Goal: Transaction & Acquisition: Download file/media

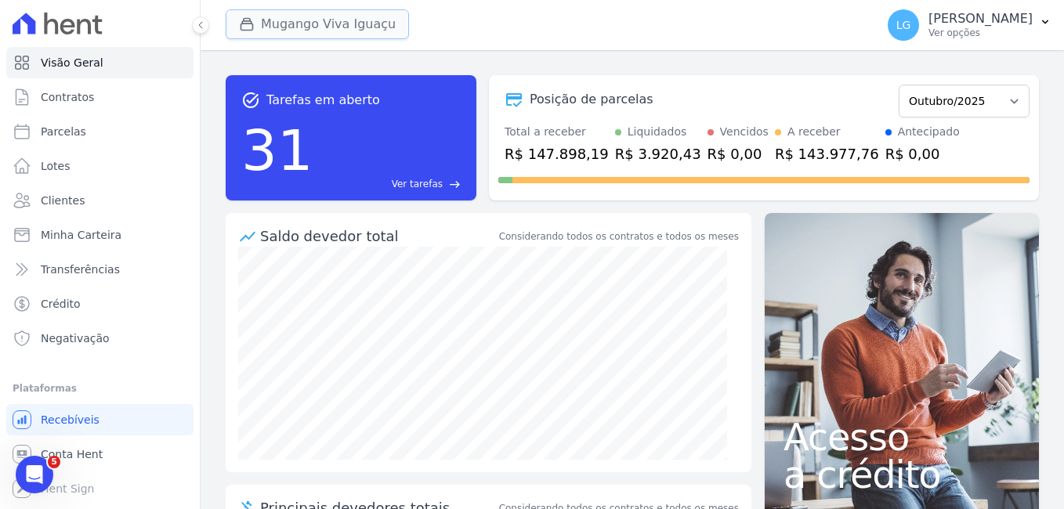
click at [368, 21] on button "Mugango Viva Iguaçu" at bounding box center [317, 24] width 183 height 30
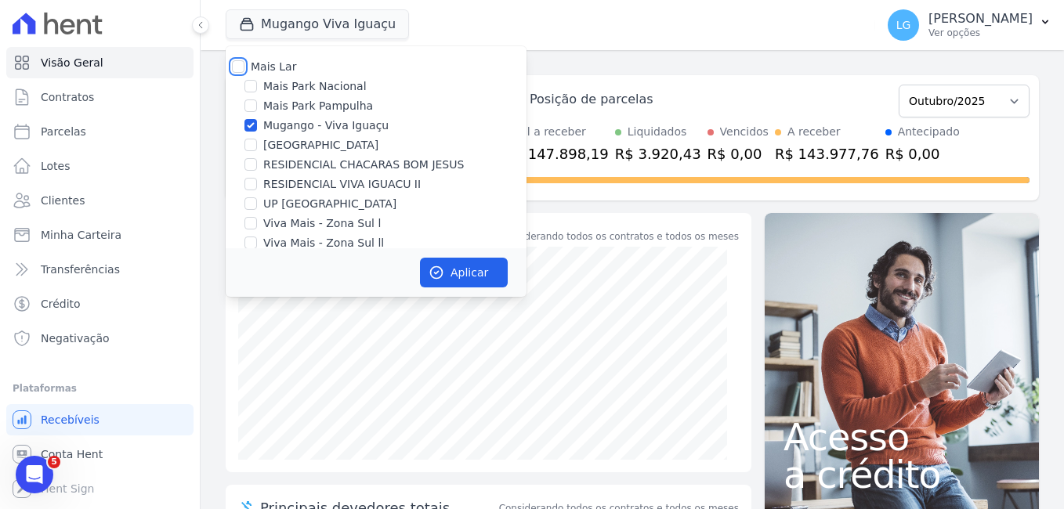
click at [244, 70] on input "Mais Lar" at bounding box center [238, 66] width 13 height 13
checkbox input "true"
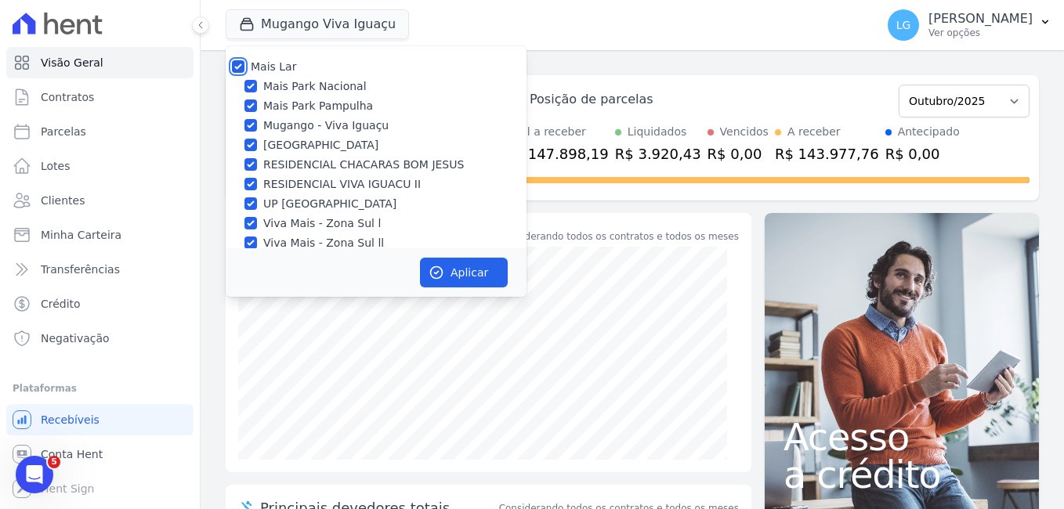
checkbox input "true"
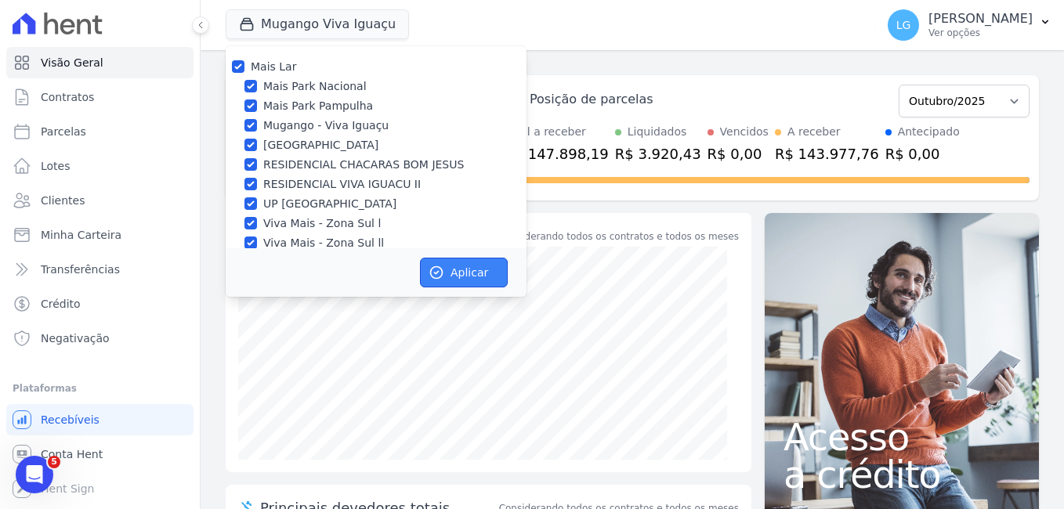
click at [453, 264] on button "Aplicar" at bounding box center [464, 273] width 88 height 30
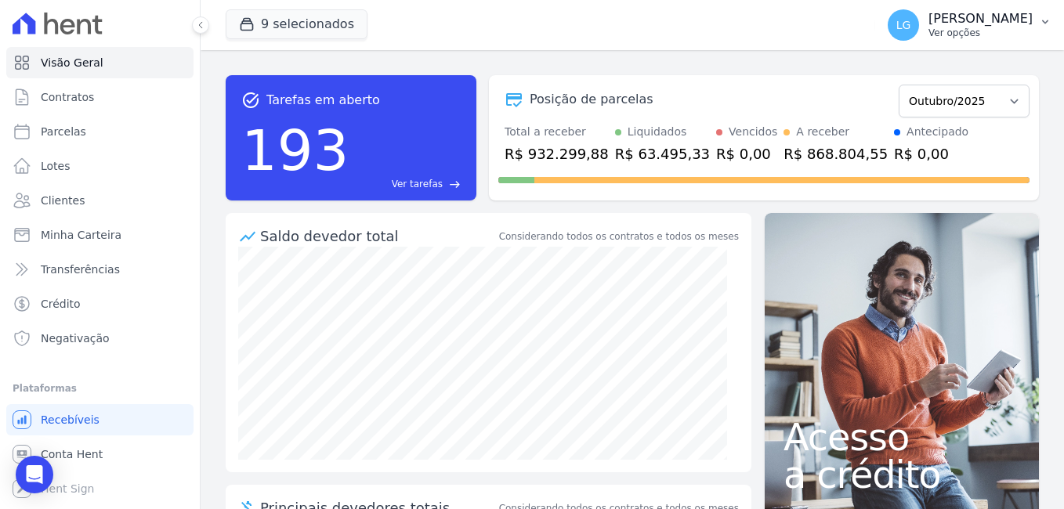
click at [1000, 16] on p "[PERSON_NAME]" at bounding box center [980, 19] width 104 height 16
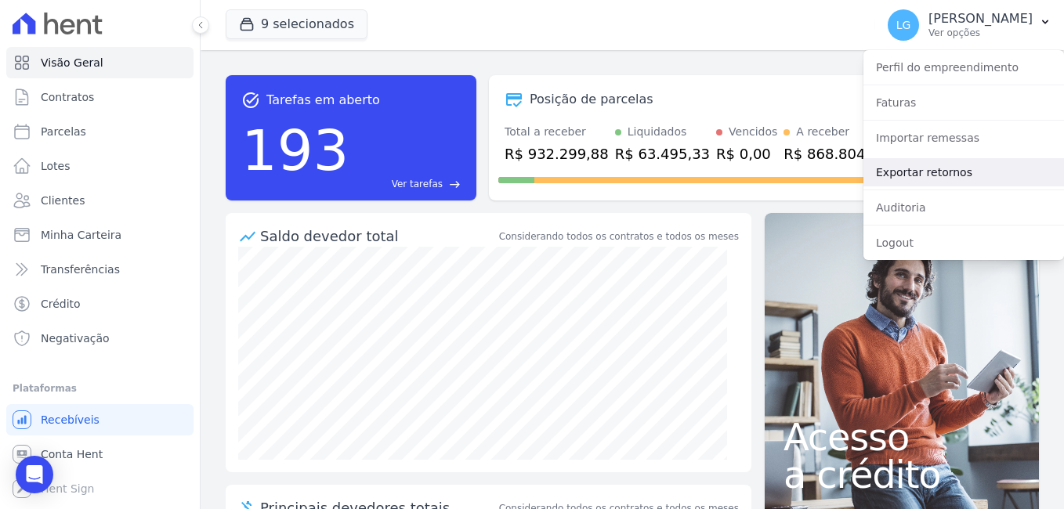
click at [907, 174] on link "Exportar retornos" at bounding box center [963, 172] width 201 height 28
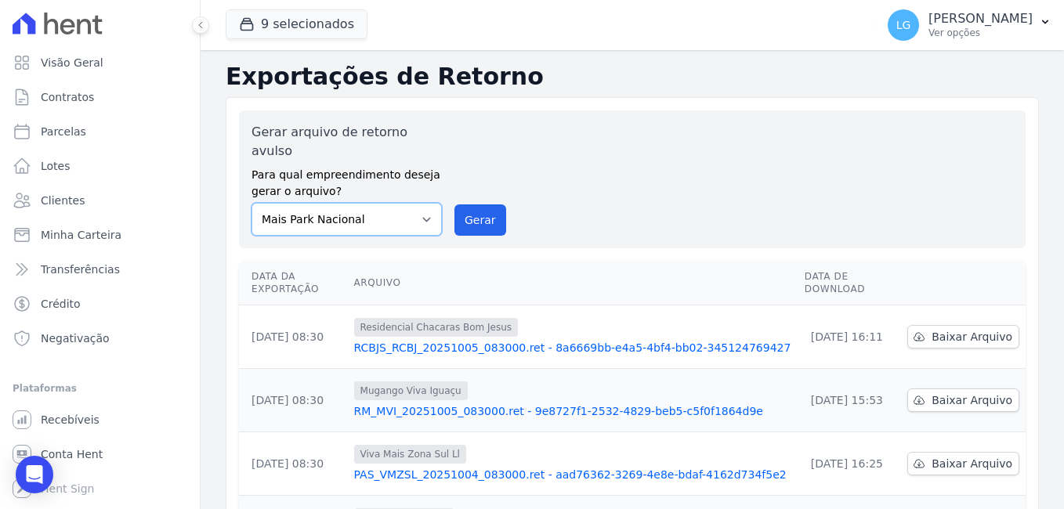
click at [407, 204] on select "[GEOGRAPHIC_DATA] [GEOGRAPHIC_DATA] Iguaçu [GEOGRAPHIC_DATA] RESIDENCIAL CHACAR…" at bounding box center [346, 219] width 190 height 33
click at [572, 211] on div "Gerar arquivo de retorno avulso Para qual empreendimento deseja gerar o arquivo…" at bounding box center [631, 179] width 761 height 113
click at [470, 204] on button "Gerar" at bounding box center [480, 219] width 52 height 31
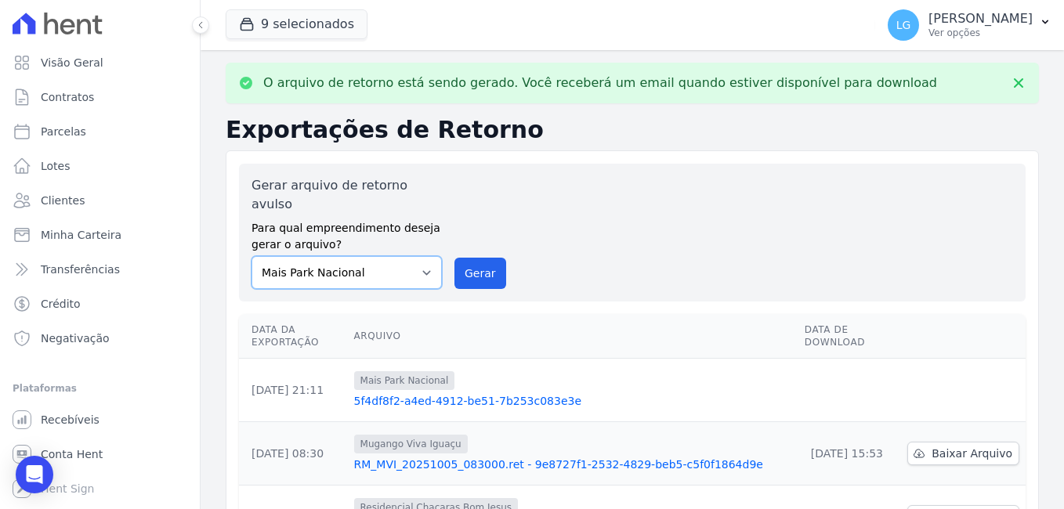
click at [378, 256] on select "[GEOGRAPHIC_DATA] [GEOGRAPHIC_DATA] Iguaçu [GEOGRAPHIC_DATA] RESIDENCIAL CHACAR…" at bounding box center [346, 272] width 190 height 33
select select "f525e02c-9c4c-4f57-95ad-169c6ef5a465"
click at [251, 256] on select "[GEOGRAPHIC_DATA] [GEOGRAPHIC_DATA] Iguaçu [GEOGRAPHIC_DATA] RESIDENCIAL CHACAR…" at bounding box center [346, 272] width 190 height 33
click at [473, 262] on button "Gerar" at bounding box center [480, 273] width 52 height 31
click at [403, 256] on select "[GEOGRAPHIC_DATA] [GEOGRAPHIC_DATA] Iguaçu [GEOGRAPHIC_DATA] RESIDENCIAL CHACAR…" at bounding box center [346, 272] width 190 height 33
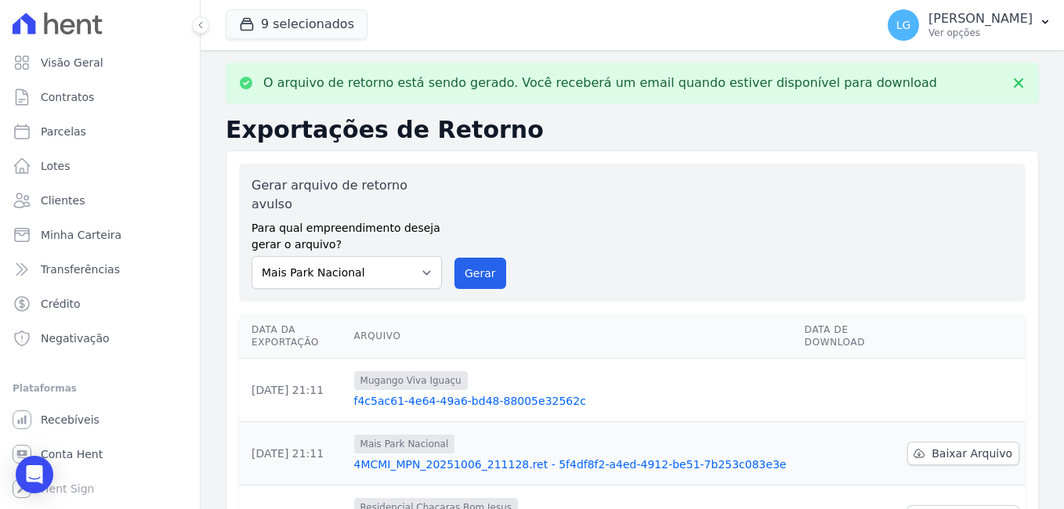
click at [425, 256] on select "[GEOGRAPHIC_DATA] [GEOGRAPHIC_DATA] Iguaçu [GEOGRAPHIC_DATA] RESIDENCIAL CHACAR…" at bounding box center [346, 272] width 190 height 33
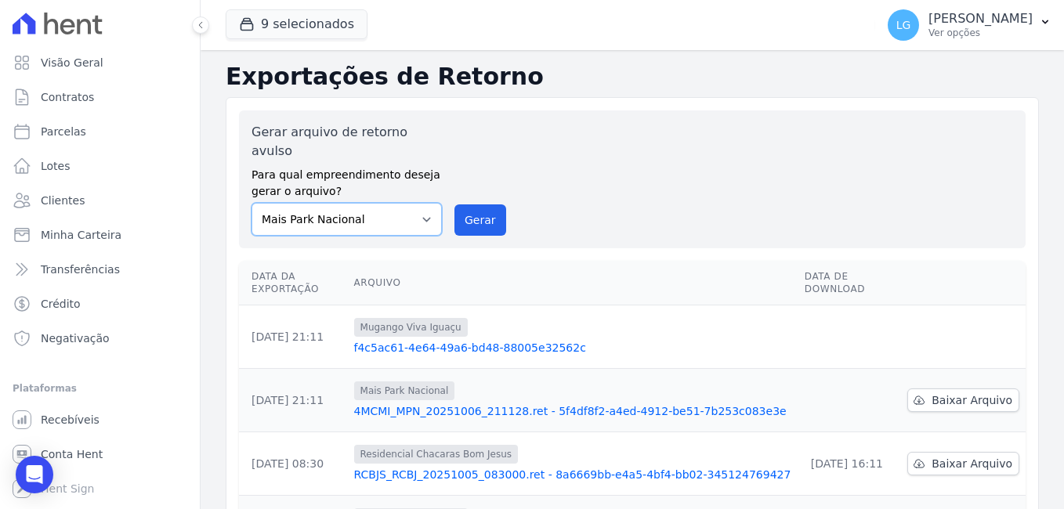
select select "7a266eff-a90a-4bf5-8f48-74eb51a2d9c6"
click at [251, 203] on select "[GEOGRAPHIC_DATA] [GEOGRAPHIC_DATA] Iguaçu [GEOGRAPHIC_DATA] RESIDENCIAL CHACAR…" at bounding box center [346, 219] width 190 height 33
click at [477, 208] on button "Gerar" at bounding box center [480, 219] width 52 height 31
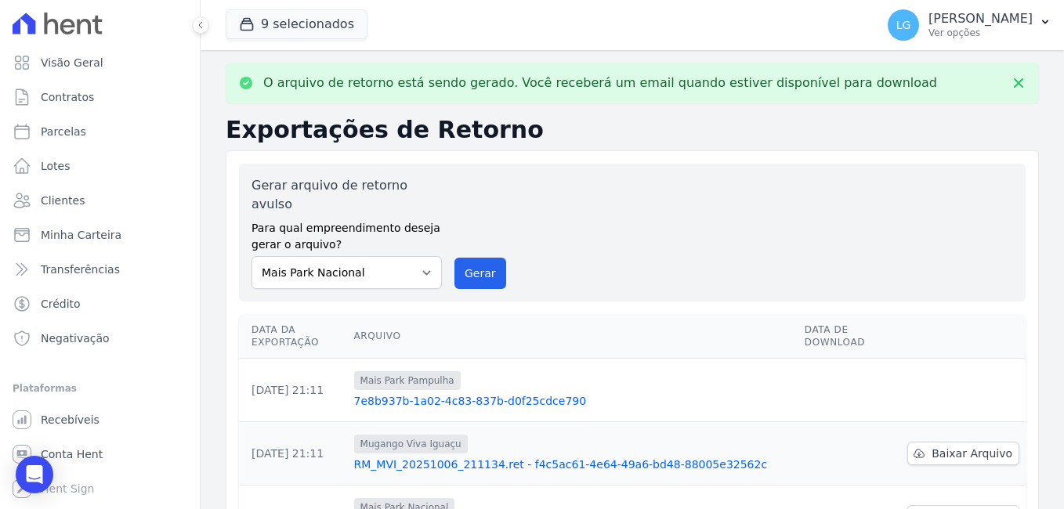
click at [408, 214] on label "Para qual empreendimento deseja gerar o arquivo?" at bounding box center [346, 233] width 190 height 39
click at [378, 256] on select "[GEOGRAPHIC_DATA] [GEOGRAPHIC_DATA] Iguaçu [GEOGRAPHIC_DATA] RESIDENCIAL CHACAR…" at bounding box center [346, 272] width 190 height 33
select select "f525e02c-9c4c-4f57-95ad-169c6ef5a465"
click at [251, 256] on select "[GEOGRAPHIC_DATA] [GEOGRAPHIC_DATA] Iguaçu [GEOGRAPHIC_DATA] RESIDENCIAL CHACAR…" at bounding box center [346, 272] width 190 height 33
click at [479, 258] on button "Gerar" at bounding box center [480, 273] width 52 height 31
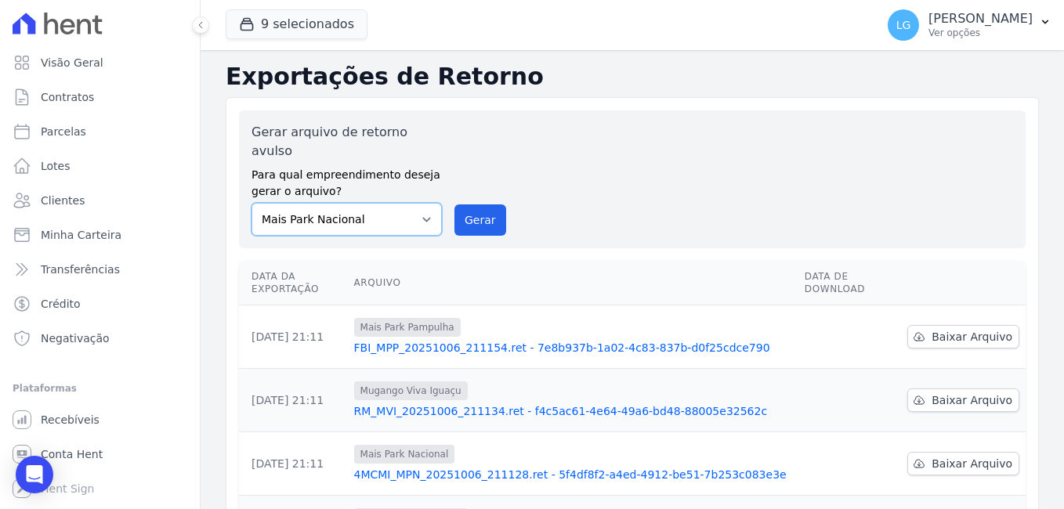
click at [415, 203] on select "[GEOGRAPHIC_DATA] [GEOGRAPHIC_DATA] Iguaçu [GEOGRAPHIC_DATA] RESIDENCIAL CHACAR…" at bounding box center [346, 219] width 190 height 33
select select "58c381ff-c2ab-496f-ba52-e8a80509b393"
click at [251, 203] on select "[GEOGRAPHIC_DATA] [GEOGRAPHIC_DATA] Iguaçu [GEOGRAPHIC_DATA] RESIDENCIAL CHACAR…" at bounding box center [346, 219] width 190 height 33
click at [486, 204] on button "Gerar" at bounding box center [480, 219] width 52 height 31
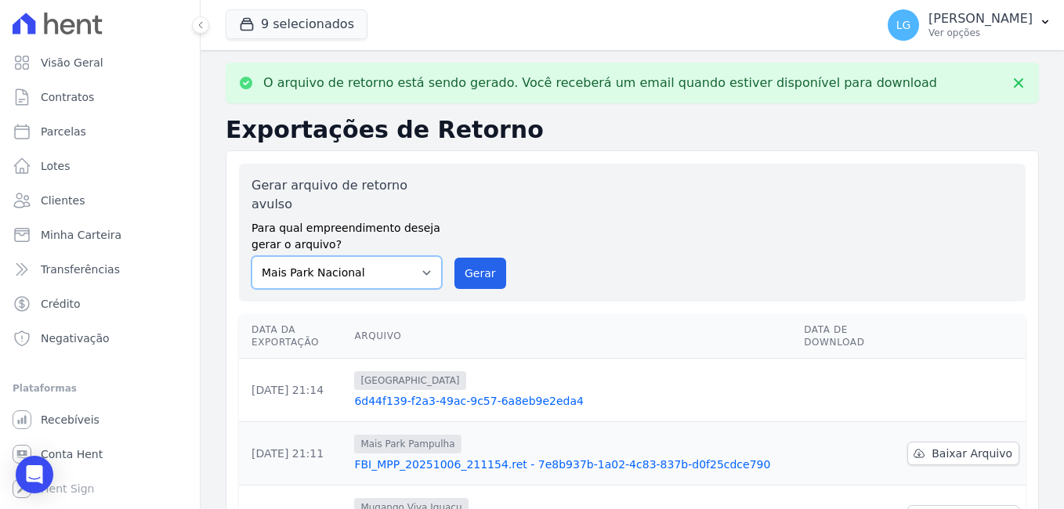
click at [369, 256] on select "[GEOGRAPHIC_DATA] [GEOGRAPHIC_DATA] Iguaçu [GEOGRAPHIC_DATA] RESIDENCIAL CHACAR…" at bounding box center [346, 272] width 190 height 33
select select "ba18a9af-5491-40d4-8d63-463a3b27324f"
click at [251, 256] on select "[GEOGRAPHIC_DATA] [GEOGRAPHIC_DATA] Iguaçu [GEOGRAPHIC_DATA] RESIDENCIAL CHACAR…" at bounding box center [346, 272] width 190 height 33
click at [477, 258] on button "Gerar" at bounding box center [480, 273] width 52 height 31
select select "e6757d31-ef2c-407d-bc72-989ba5344f64"
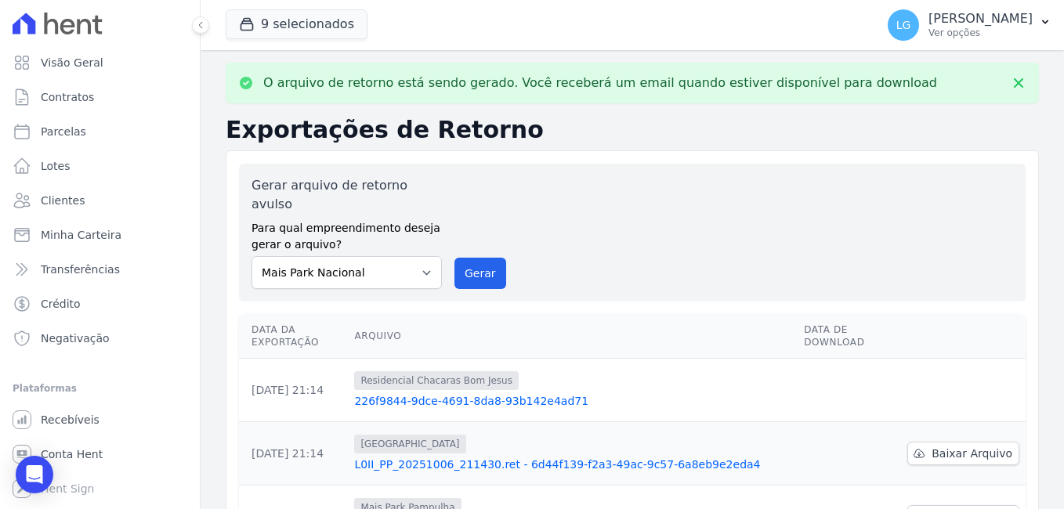
click at [251, 256] on select "[GEOGRAPHIC_DATA] [GEOGRAPHIC_DATA] Iguaçu [GEOGRAPHIC_DATA] RESIDENCIAL CHACAR…" at bounding box center [346, 272] width 190 height 33
click at [474, 261] on button "Gerar" at bounding box center [480, 273] width 52 height 31
click at [398, 256] on select "[GEOGRAPHIC_DATA] [GEOGRAPHIC_DATA] Iguaçu [GEOGRAPHIC_DATA] RESIDENCIAL CHACAR…" at bounding box center [346, 272] width 190 height 33
click at [251, 256] on select "[GEOGRAPHIC_DATA] [GEOGRAPHIC_DATA] Iguaçu [GEOGRAPHIC_DATA] RESIDENCIAL CHACAR…" at bounding box center [346, 272] width 190 height 33
click at [393, 258] on select "[GEOGRAPHIC_DATA] [GEOGRAPHIC_DATA] Iguaçu [GEOGRAPHIC_DATA] RESIDENCIAL CHACAR…" at bounding box center [346, 272] width 190 height 33
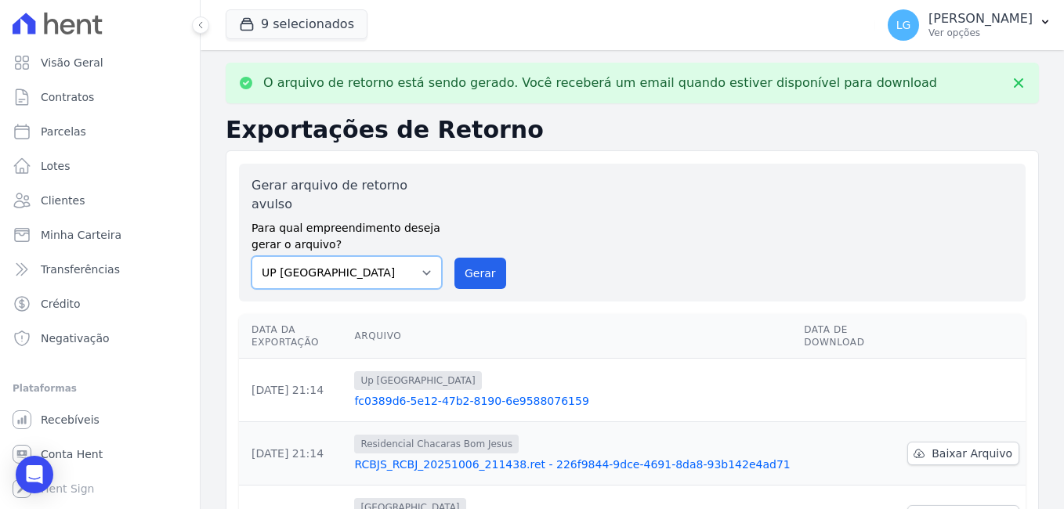
click at [251, 256] on select "[GEOGRAPHIC_DATA] [GEOGRAPHIC_DATA] Iguaçu [GEOGRAPHIC_DATA] RESIDENCIAL CHACAR…" at bounding box center [346, 272] width 190 height 33
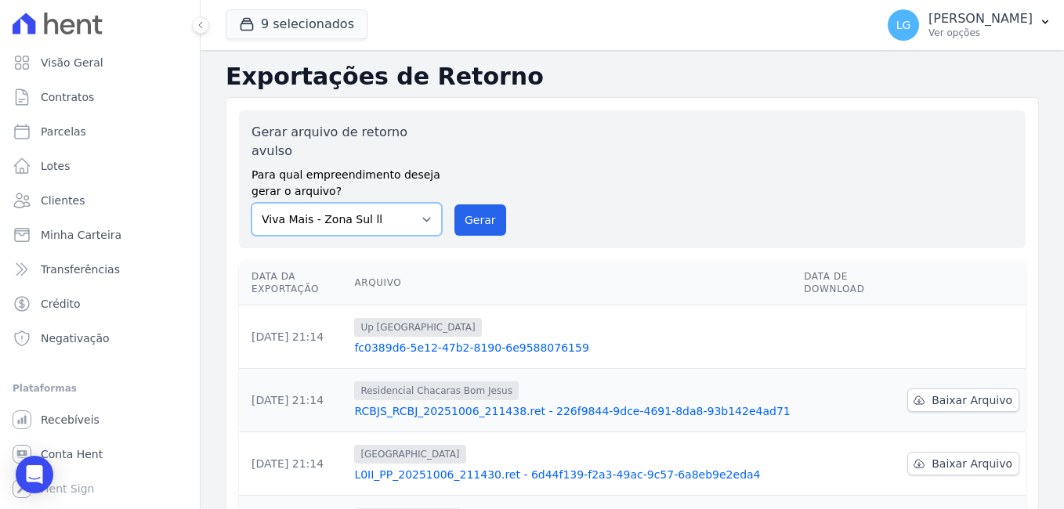
click at [396, 203] on select "[GEOGRAPHIC_DATA] [GEOGRAPHIC_DATA] Iguaçu [GEOGRAPHIC_DATA] RESIDENCIAL CHACAR…" at bounding box center [346, 219] width 190 height 33
select select "f20d2e28-70a3-438f-8070-30f2081683a1"
click at [251, 203] on select "[GEOGRAPHIC_DATA] [GEOGRAPHIC_DATA] Iguaçu [GEOGRAPHIC_DATA] RESIDENCIAL CHACAR…" at bounding box center [346, 219] width 190 height 33
click at [474, 204] on button "Gerar" at bounding box center [480, 219] width 52 height 31
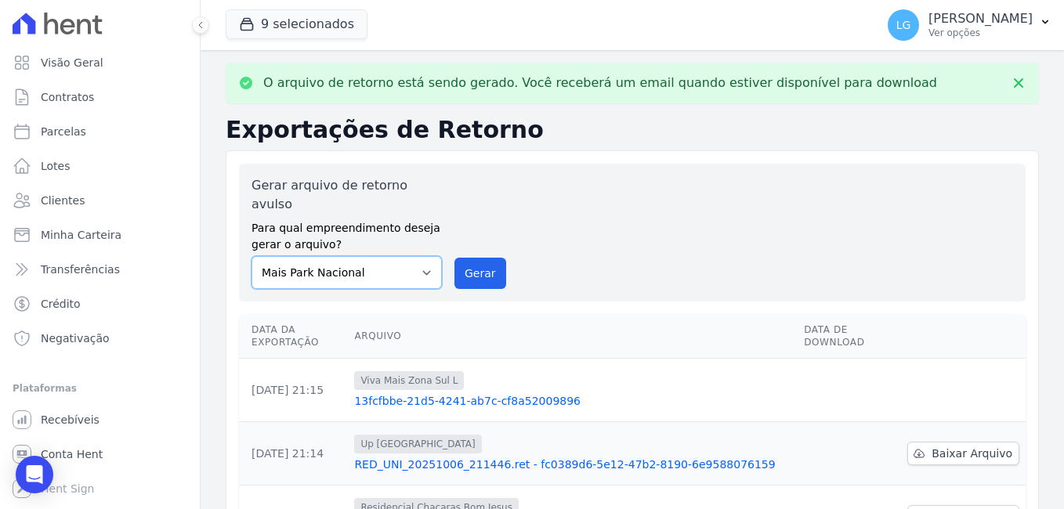
click at [400, 256] on select "[GEOGRAPHIC_DATA] [GEOGRAPHIC_DATA] Iguaçu [GEOGRAPHIC_DATA] RESIDENCIAL CHACAR…" at bounding box center [346, 272] width 190 height 33
select select "a8625a47-386e-436d-9164-64f7062b4c2b"
click at [251, 256] on select "[GEOGRAPHIC_DATA] [GEOGRAPHIC_DATA] Iguaçu [GEOGRAPHIC_DATA] RESIDENCIAL CHACAR…" at bounding box center [346, 272] width 190 height 33
click at [475, 258] on button "Gerar" at bounding box center [480, 273] width 52 height 31
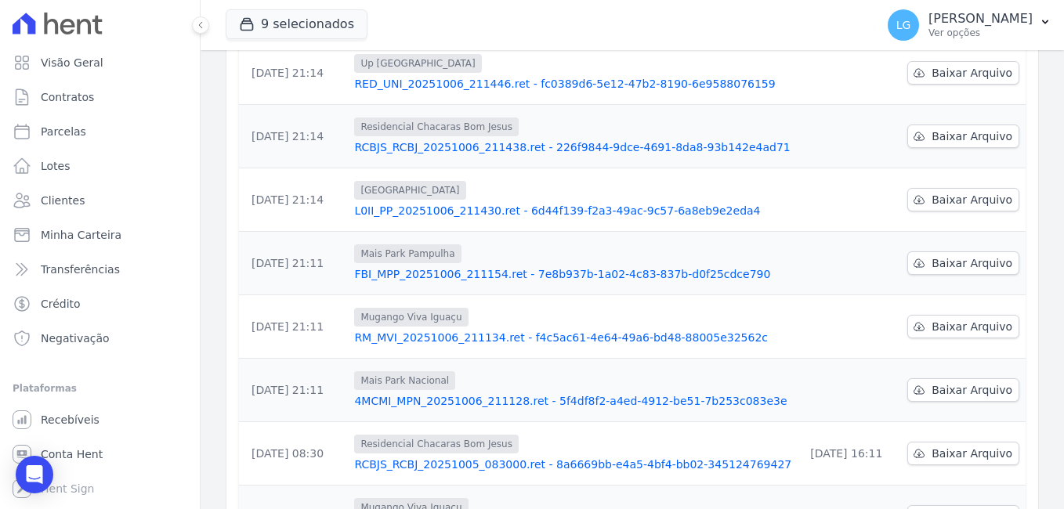
scroll to position [442, 0]
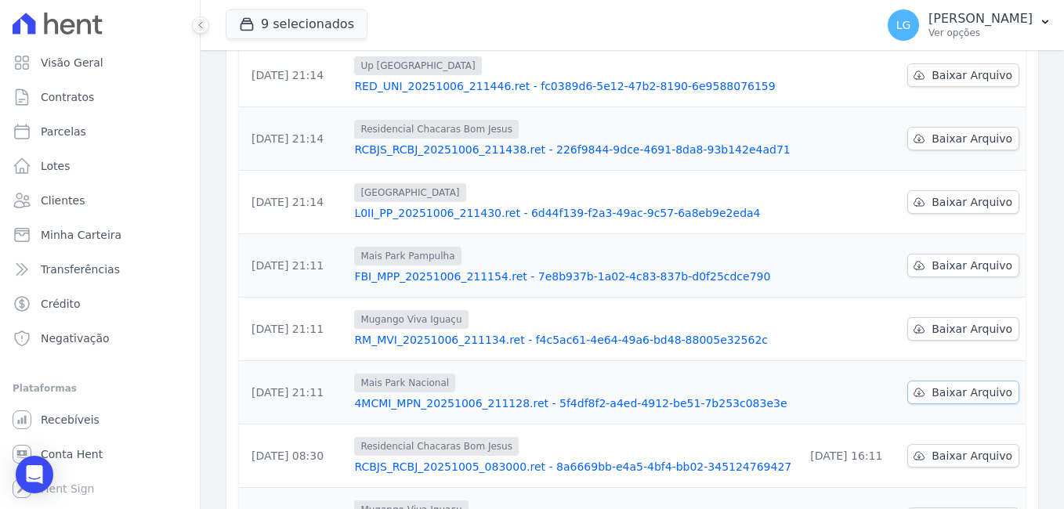
click at [973, 385] on span "Baixar Arquivo" at bounding box center [971, 393] width 81 height 16
click at [942, 321] on span "Baixar Arquivo" at bounding box center [971, 329] width 81 height 16
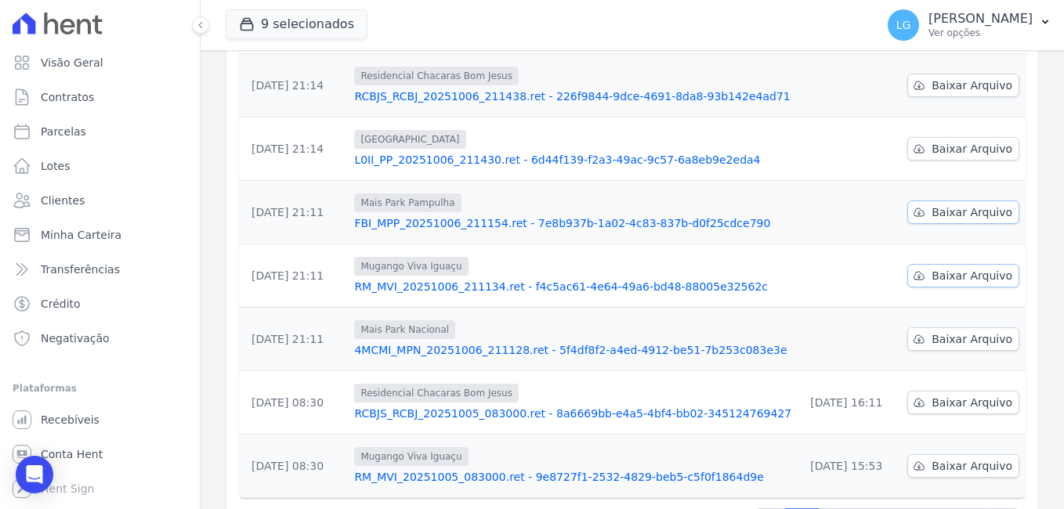
scroll to position [389, 0]
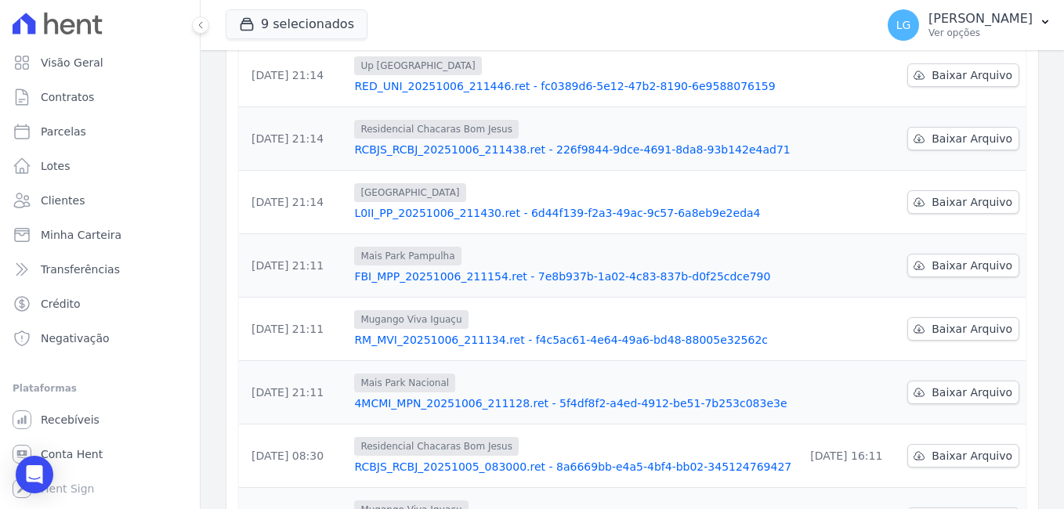
click at [1021, 240] on div "Data da Exportação [GEOGRAPHIC_DATA] Data de Download [DATE] 21:15 Viva Mais Zo…" at bounding box center [632, 212] width 837 height 692
click at [981, 258] on span "Baixar Arquivo" at bounding box center [971, 266] width 81 height 16
click at [1029, 203] on div "Data da Exportação [GEOGRAPHIC_DATA] Data de Download [DATE] 21:15 Viva Mais Zo…" at bounding box center [632, 212] width 837 height 692
click at [963, 194] on span "Baixar Arquivo" at bounding box center [971, 202] width 81 height 16
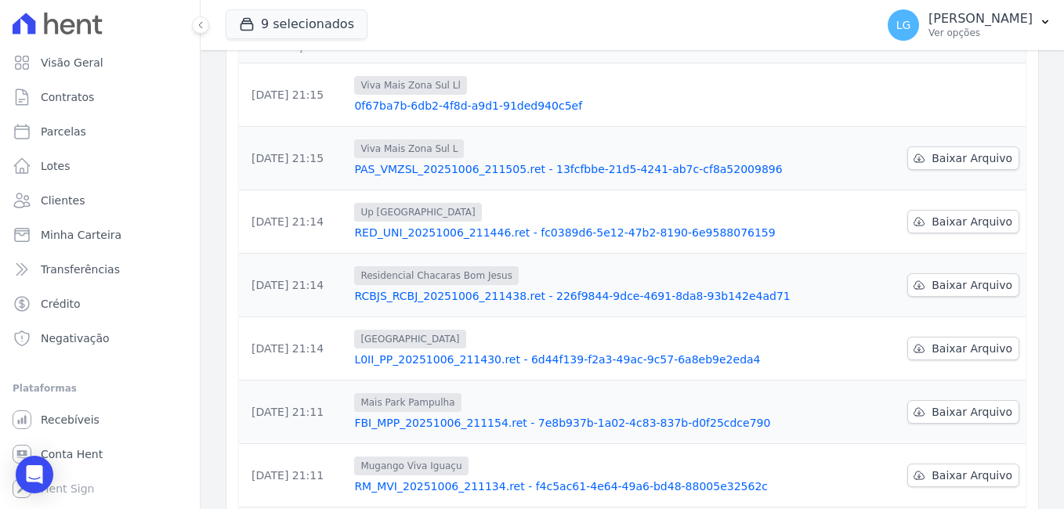
scroll to position [244, 0]
click at [685, 96] on link "0f67ba7b-6db2-4f8d-a9d1-91ded940c5ef" at bounding box center [572, 104] width 437 height 16
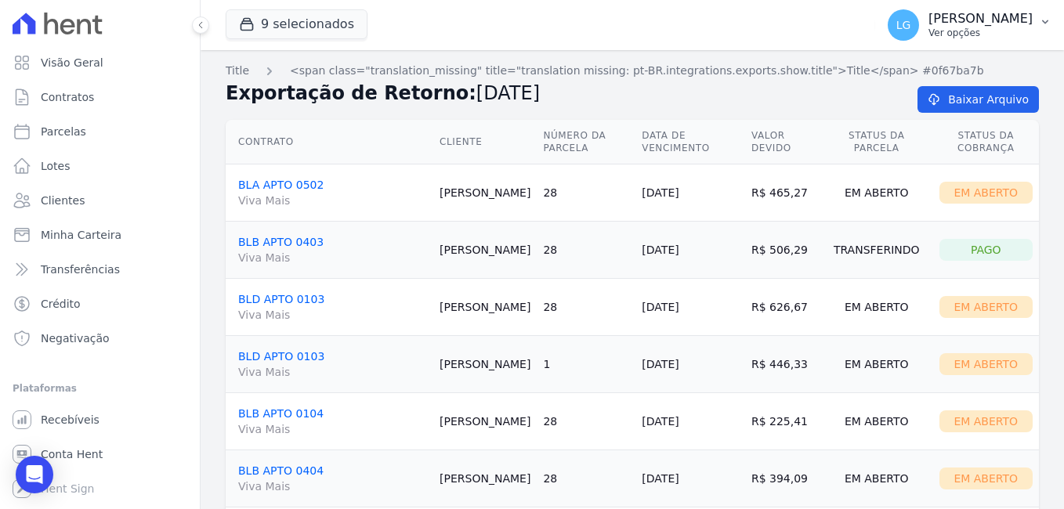
click at [1005, 22] on p "[PERSON_NAME]" at bounding box center [980, 19] width 104 height 16
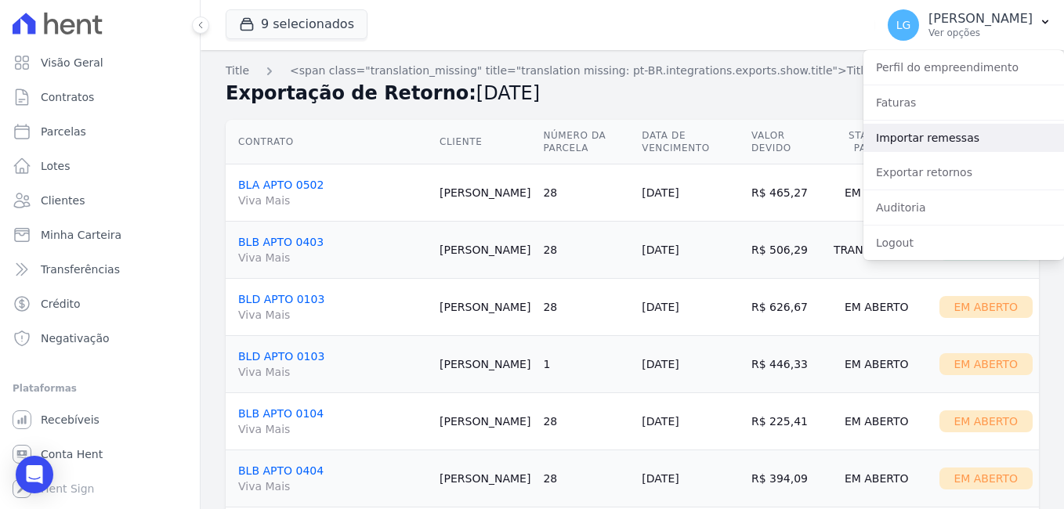
click at [932, 138] on link "Importar remessas" at bounding box center [963, 138] width 201 height 28
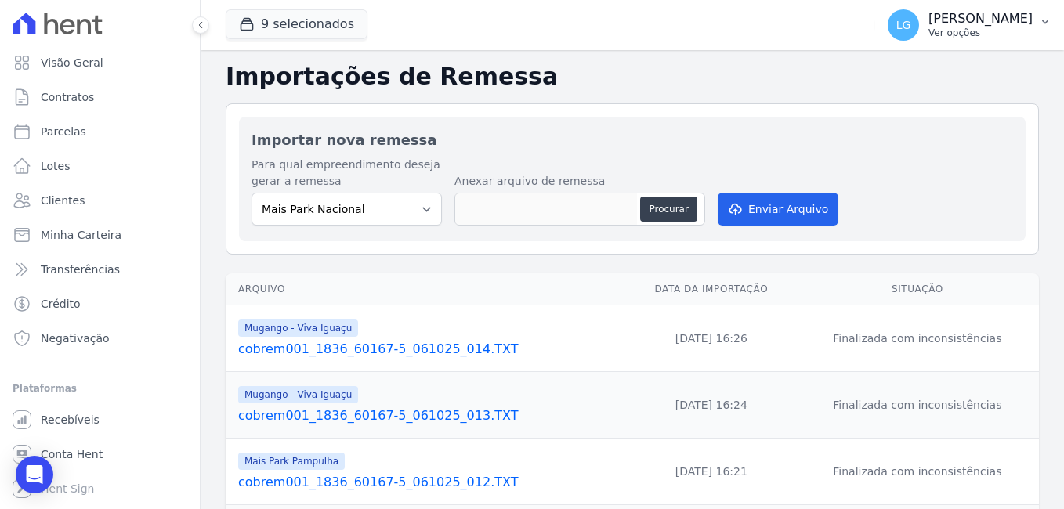
click at [967, 26] on p "[PERSON_NAME]" at bounding box center [980, 19] width 104 height 16
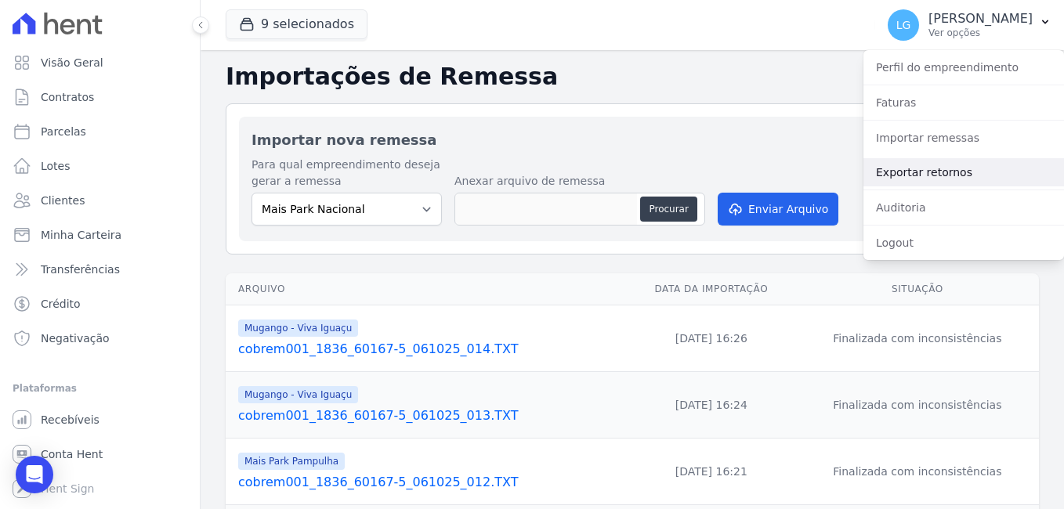
click at [910, 165] on link "Exportar retornos" at bounding box center [963, 172] width 201 height 28
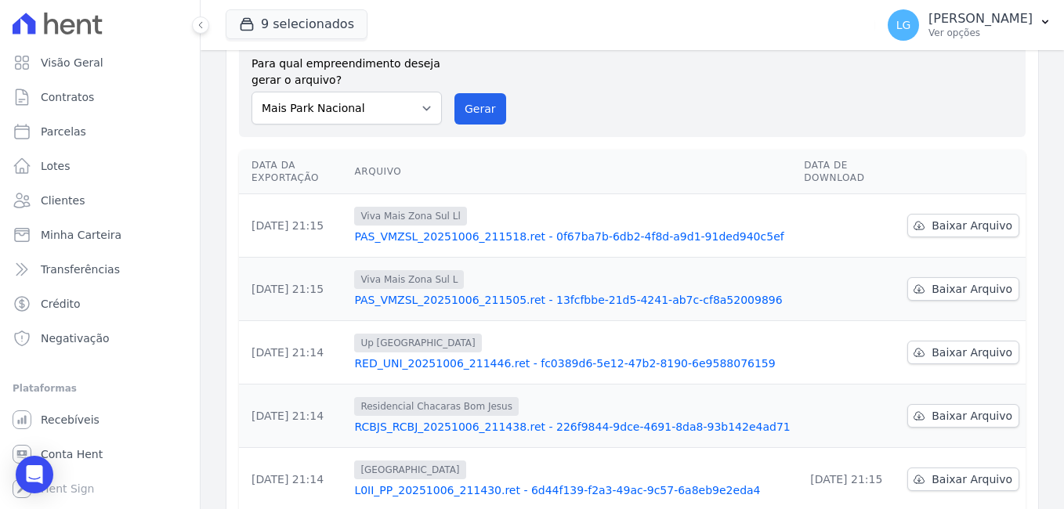
scroll to position [124, 0]
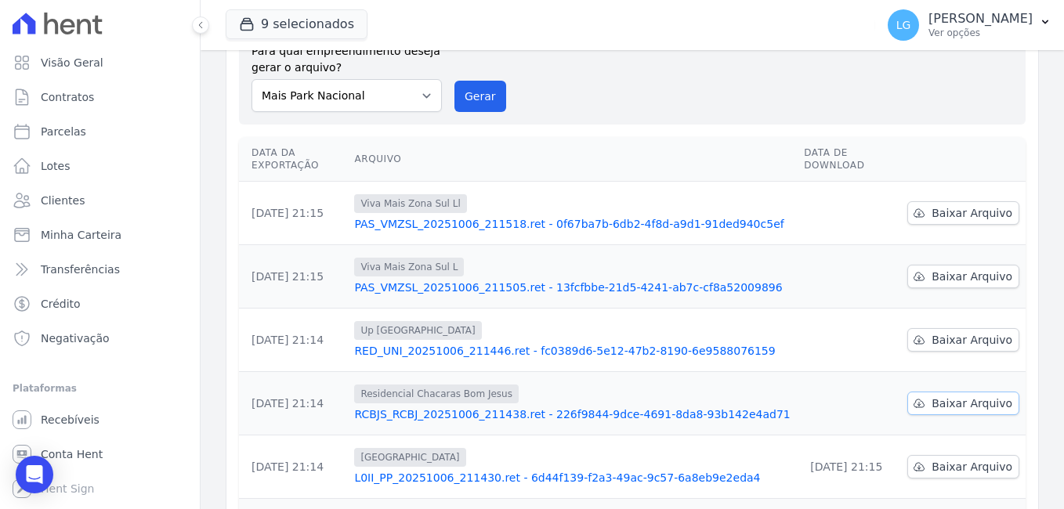
click at [969, 396] on span "Baixar Arquivo" at bounding box center [971, 404] width 81 height 16
click at [1030, 311] on div "Data da Exportação [GEOGRAPHIC_DATA] Data de Download [DATE] 21:15 Viva Mais Zo…" at bounding box center [632, 477] width 837 height 692
click at [970, 332] on span "Baixar Arquivo" at bounding box center [971, 340] width 81 height 16
click at [1042, 238] on div "Exportações de Retorno Gerar arquivo de retorno avulso Para qual empreendimento…" at bounding box center [632, 411] width 863 height 971
click at [966, 269] on span "Baixar Arquivo" at bounding box center [971, 277] width 81 height 16
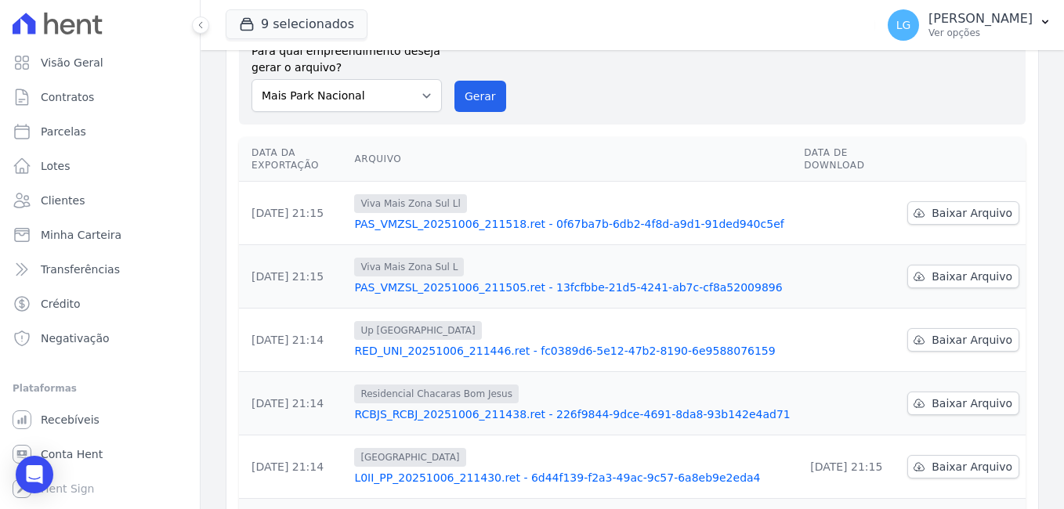
click at [1033, 160] on div "Data da Exportação [GEOGRAPHIC_DATA] Data de Download [DATE] 21:15 Viva Mais Zo…" at bounding box center [632, 477] width 837 height 692
click at [950, 205] on span "Baixar Arquivo" at bounding box center [971, 213] width 81 height 16
